Goal: Find specific page/section: Find specific page/section

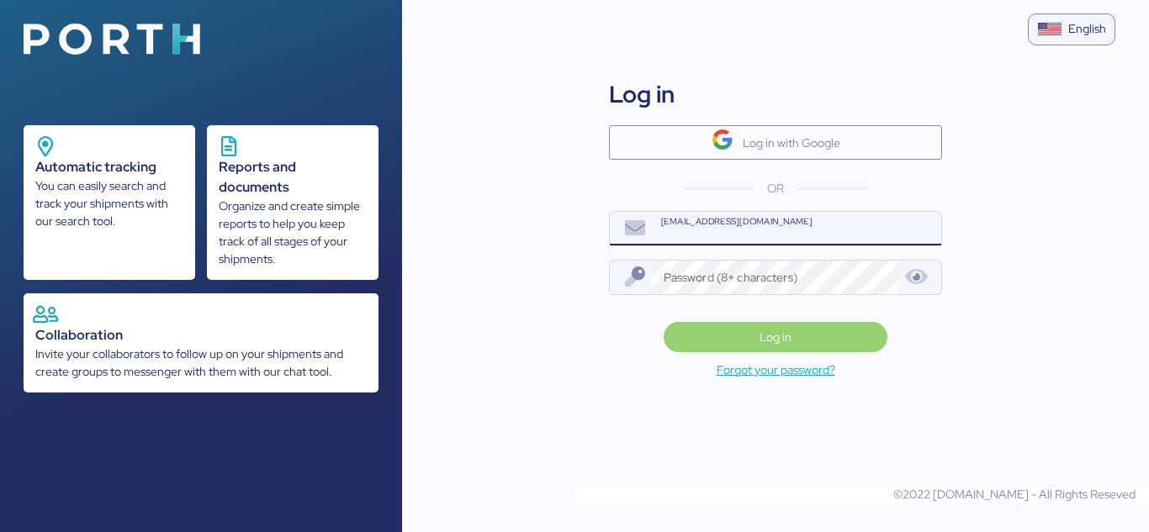
type input "[EMAIL_ADDRESS][DOMAIN_NAME]"
click at [761, 339] on span "Log in" at bounding box center [775, 337] width 32 height 20
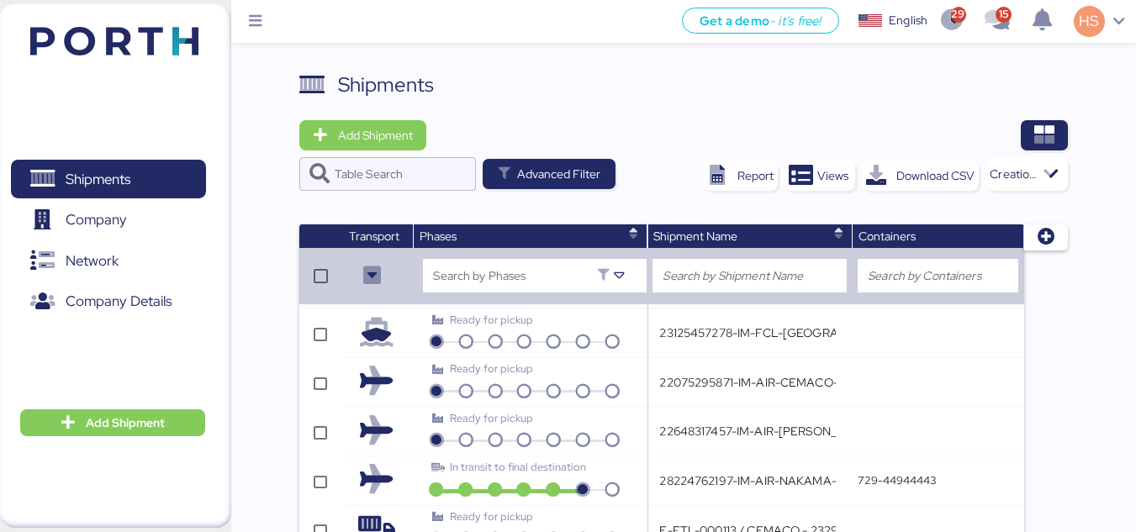
click at [725, 105] on div "Shipments Add Shipment Table Search Advanced Filter Report Views Download CSV C…" at bounding box center [683, 477] width 769 height 814
click at [104, 55] on img at bounding box center [114, 41] width 168 height 29
